Goal: Task Accomplishment & Management: Manage account settings

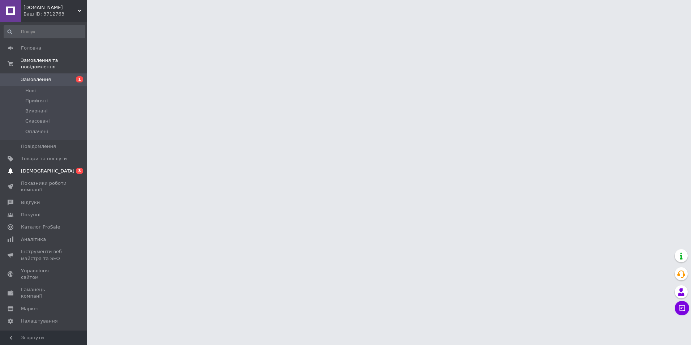
click at [60, 168] on span "[DEMOGRAPHIC_DATA]" at bounding box center [44, 171] width 46 height 7
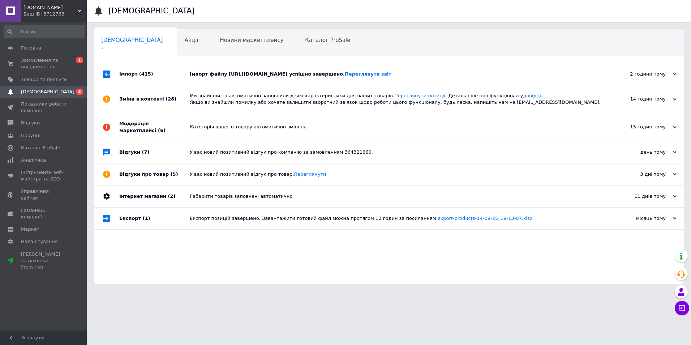
click at [473, 77] on div "Імпорт файлу https://mma.in.ua/feed/xml/CDPoGFAaA.xml успішно завершено. Перегл…" at bounding box center [397, 74] width 414 height 7
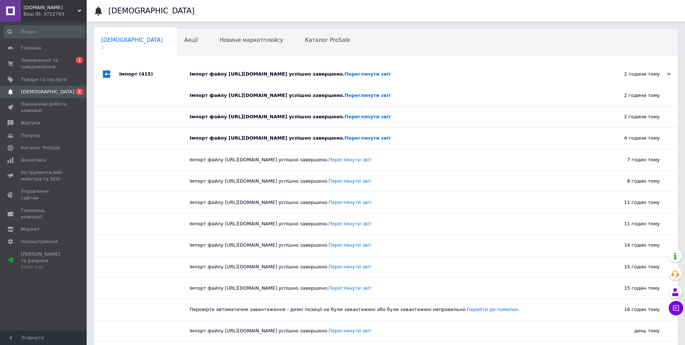
click at [473, 77] on div "Імпорт файлу https://mma.in.ua/feed/xml/CDPoGFAaA.xml успішно завершено. Перегл…" at bounding box center [394, 74] width 409 height 7
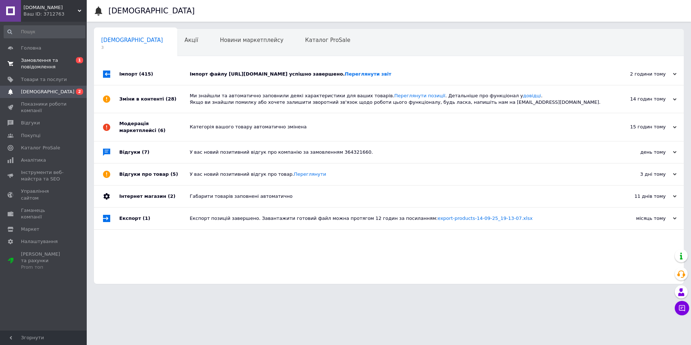
click at [44, 64] on span "Замовлення та повідомлення" at bounding box center [44, 63] width 46 height 13
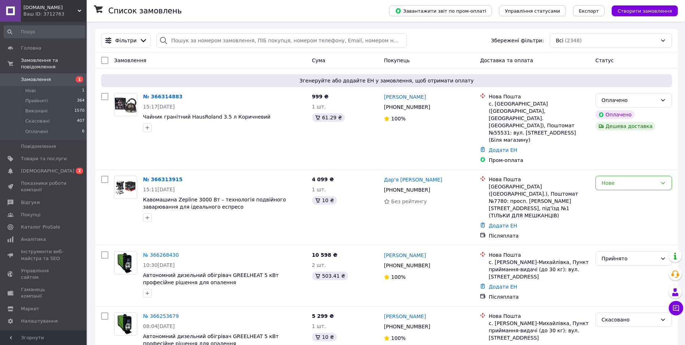
click at [152, 96] on link "№ 366314883" at bounding box center [162, 97] width 39 height 6
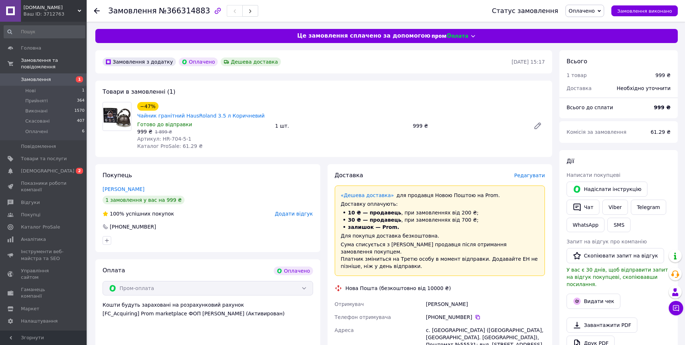
click at [171, 136] on span "Артикул: HR-704-5-1" at bounding box center [164, 139] width 54 height 6
copy span "704"
click at [116, 122] on img at bounding box center [117, 116] width 28 height 28
click at [204, 113] on link "Чайник гранітний HausRoland 3.5 л Коричневий" at bounding box center [201, 116] width 128 height 6
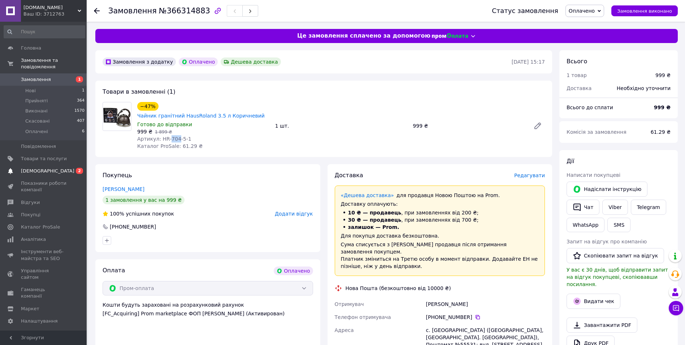
click at [66, 168] on span "[DEMOGRAPHIC_DATA]" at bounding box center [44, 171] width 46 height 7
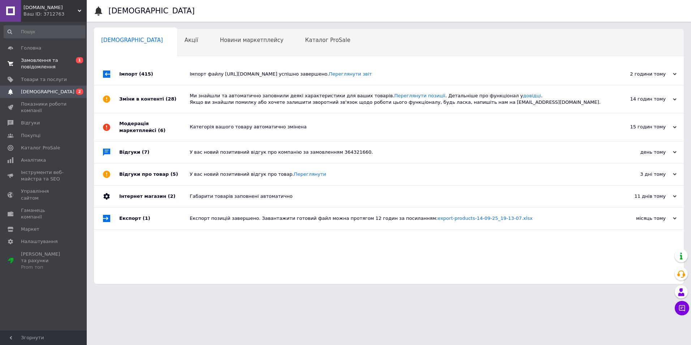
click at [57, 62] on span "Замовлення та повідомлення" at bounding box center [44, 63] width 46 height 13
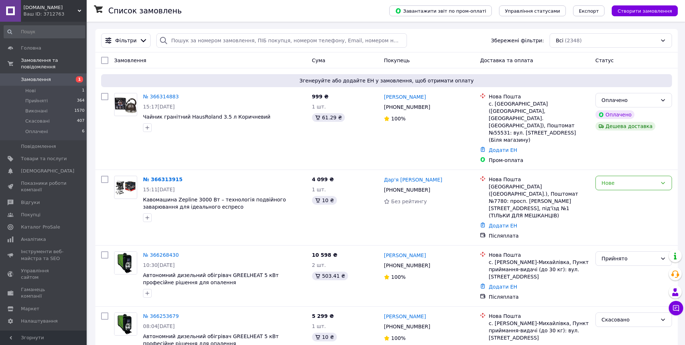
click at [161, 176] on link "№ 366313915" at bounding box center [162, 179] width 39 height 6
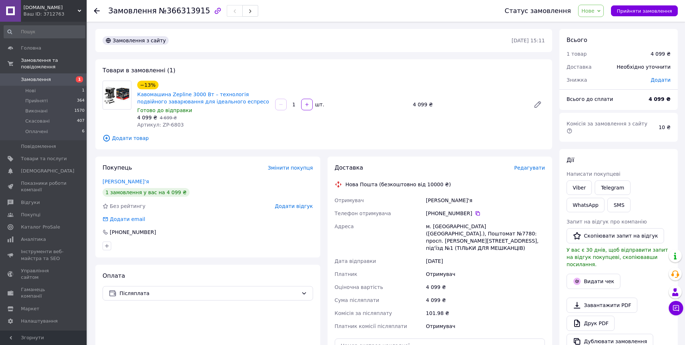
click at [594, 15] on span "Нове" at bounding box center [591, 11] width 26 height 12
click at [593, 24] on li "Прийнято" at bounding box center [595, 25] width 33 height 11
drag, startPoint x: 178, startPoint y: 121, endPoint x: 159, endPoint y: 124, distance: 19.0
click at [159, 124] on div "Артикул: ZP-6803" at bounding box center [203, 124] width 132 height 7
copy span "ZP-6803"
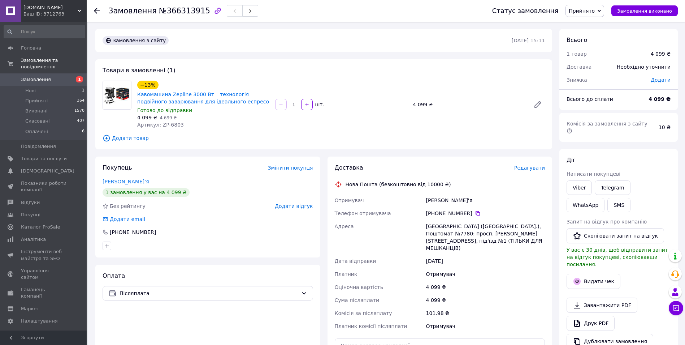
click at [538, 168] on span "Редагувати" at bounding box center [529, 168] width 31 height 6
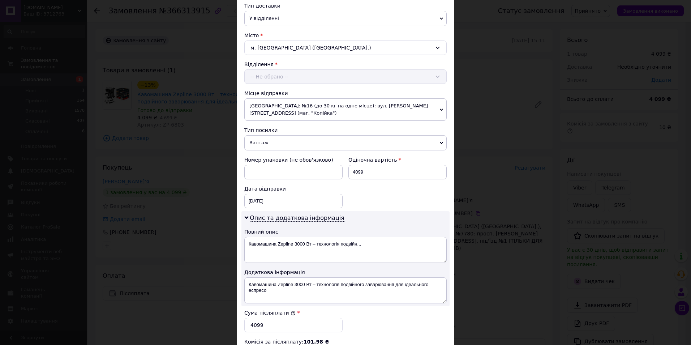
scroll to position [181, 0]
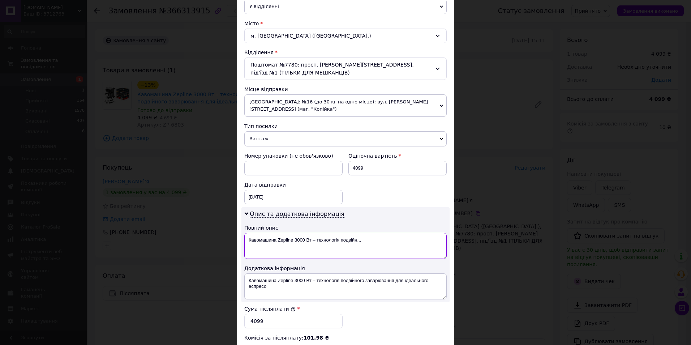
drag, startPoint x: 244, startPoint y: 237, endPoint x: 362, endPoint y: 238, distance: 118.1
click at [356, 236] on textarea "Кавомашина Zepline 3000 Вт – технологія подвійн..." at bounding box center [345, 246] width 202 height 26
click at [362, 238] on textarea "Кавомашина Zepline 3000 Вт – технологія подвійн..." at bounding box center [345, 246] width 202 height 26
drag, startPoint x: 388, startPoint y: 237, endPoint x: 247, endPoint y: 241, distance: 141.3
click at [247, 241] on textarea "Кавомашина Zepline 3000 Вт – технологія подвійн..." at bounding box center [345, 246] width 202 height 26
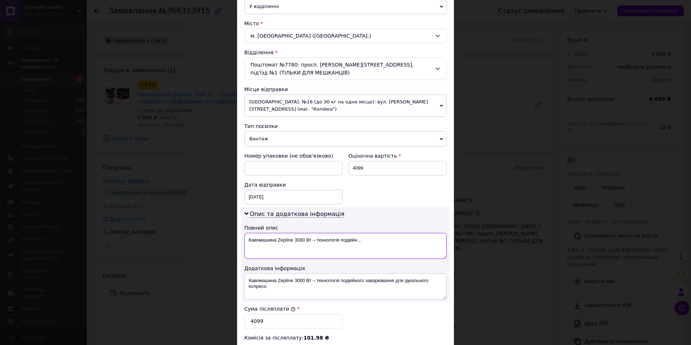
paste textarea "ZP-6803"
type textarea "ZP-6803"
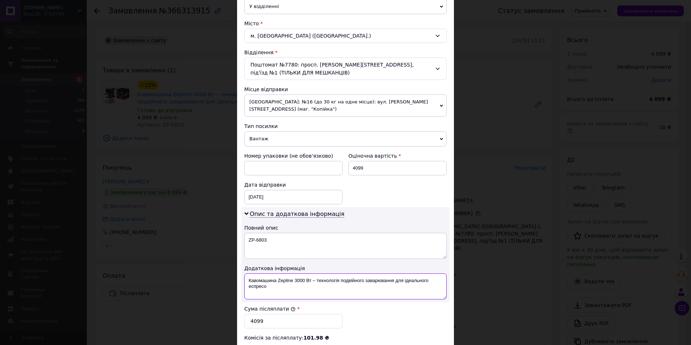
drag, startPoint x: 247, startPoint y: 281, endPoint x: 275, endPoint y: 285, distance: 28.5
click at [273, 288] on textarea "Кавомашина Zepline 3000 Вт – технологія подвійного заварювання для ідеального е…" at bounding box center [345, 286] width 202 height 26
paste textarea "ZP-6803"
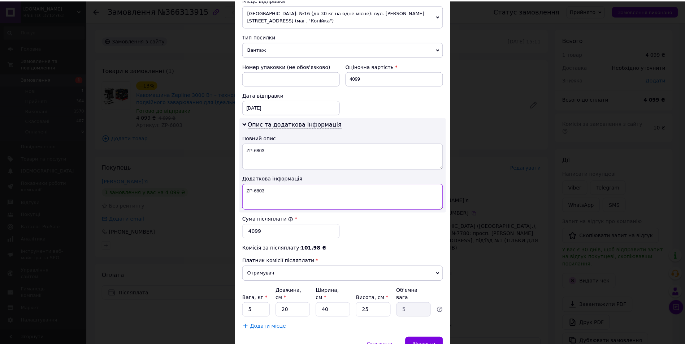
scroll to position [303, 0]
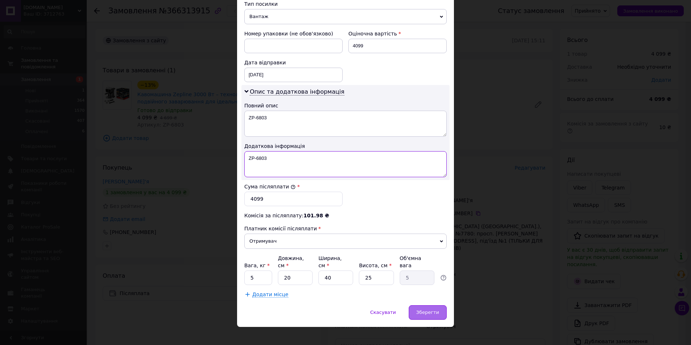
type textarea "ZP-6803"
click at [432, 309] on span "Зберегти" at bounding box center [427, 311] width 23 height 5
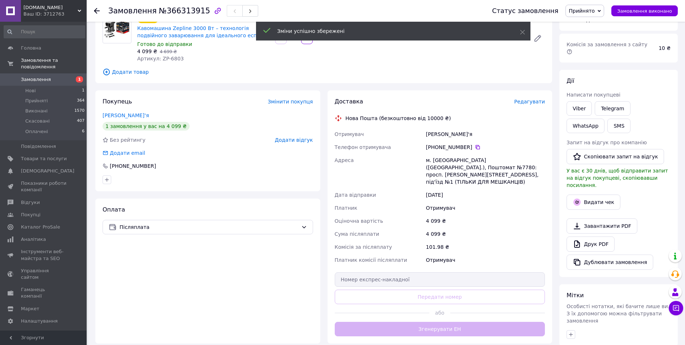
scroll to position [144, 0]
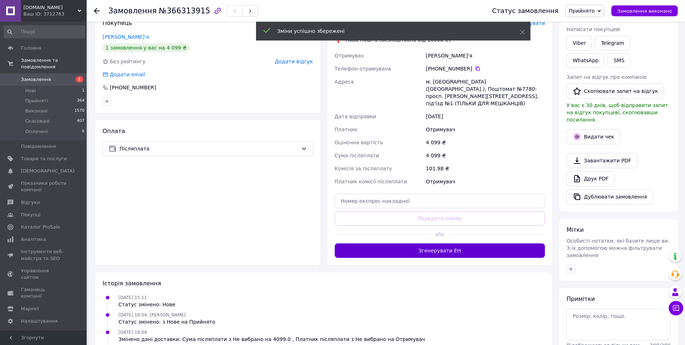
click at [454, 244] on button "Згенерувати ЕН" at bounding box center [440, 250] width 211 height 14
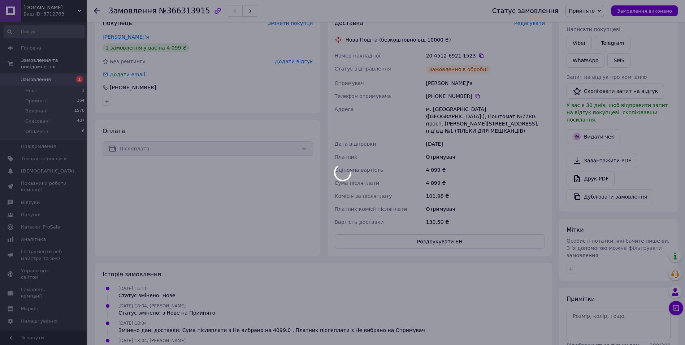
click at [62, 72] on div at bounding box center [342, 172] width 685 height 345
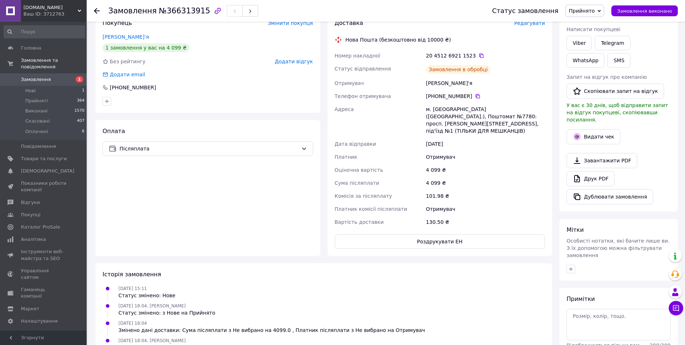
click at [62, 76] on span "Замовлення" at bounding box center [44, 79] width 46 height 7
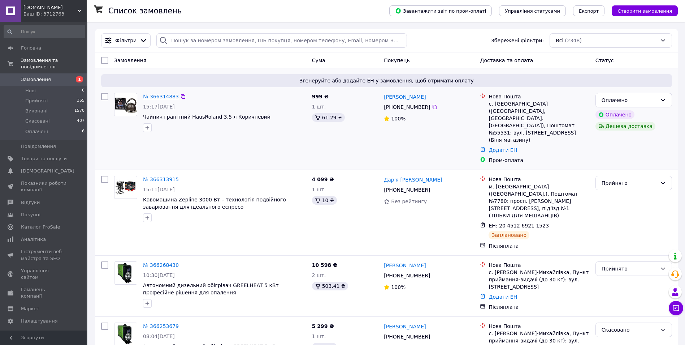
click at [157, 96] on link "№ 366314883" at bounding box center [161, 97] width 36 height 6
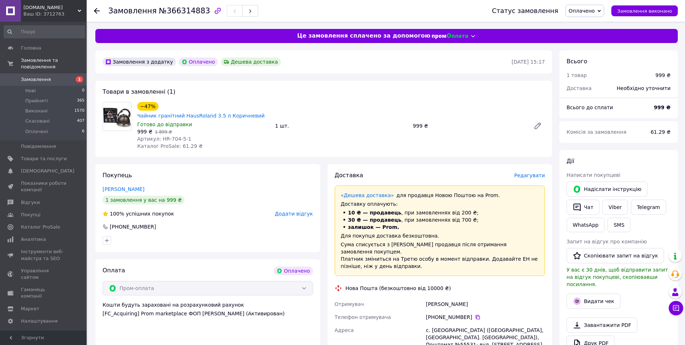
click at [62, 76] on span "Замовлення" at bounding box center [44, 79] width 46 height 7
